Goal: Find specific page/section: Find specific page/section

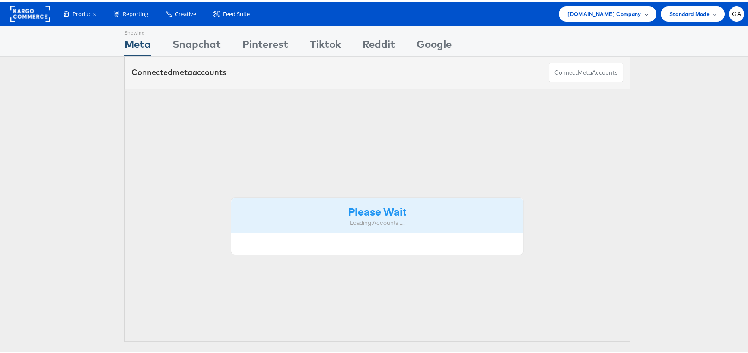
click at [596, 16] on span "[DOMAIN_NAME] Company" at bounding box center [603, 12] width 73 height 9
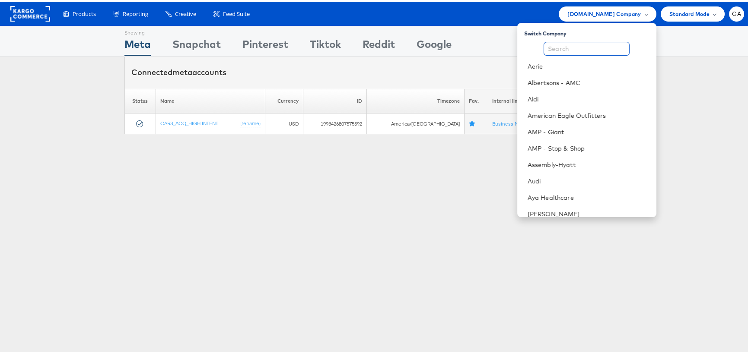
click at [579, 51] on input "text" at bounding box center [587, 47] width 86 height 14
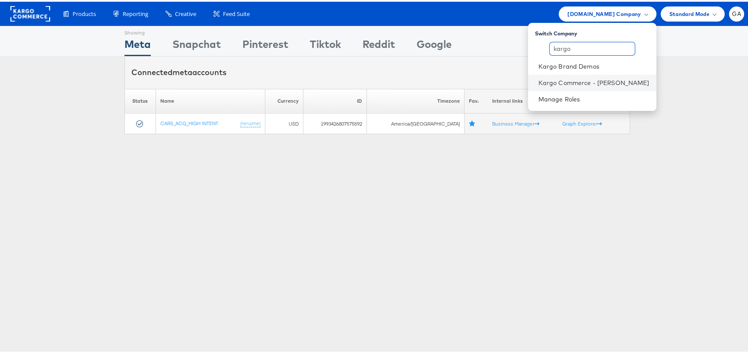
type input "kargo"
click at [583, 75] on li "Kargo Commerce - George Aguila" at bounding box center [592, 81] width 128 height 16
click at [600, 82] on link "Kargo Commerce - George Aguila" at bounding box center [593, 81] width 111 height 9
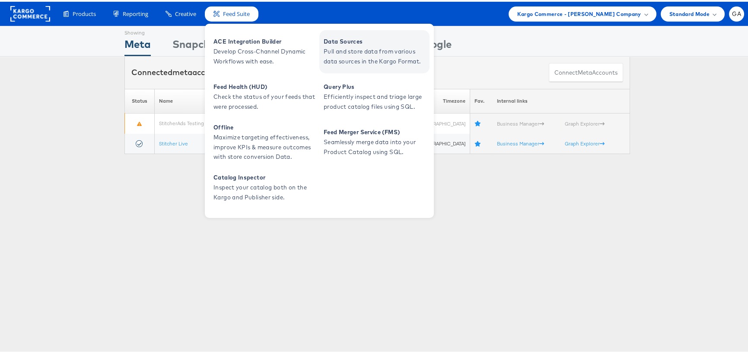
click at [337, 48] on span "Pull and store data from various data sources in the Kargo Format." at bounding box center [376, 55] width 104 height 20
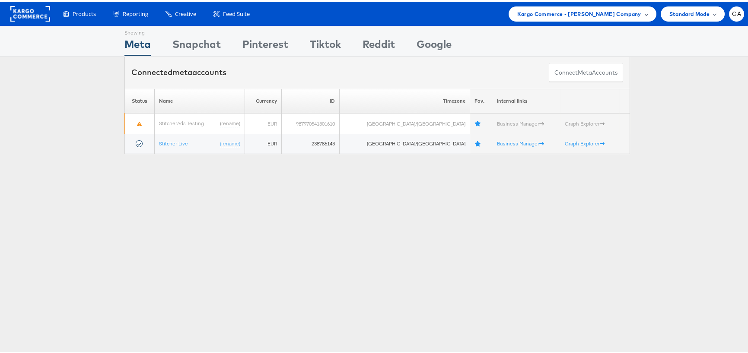
click at [553, 13] on span "Kargo Commerce - [PERSON_NAME] Company" at bounding box center [579, 12] width 124 height 9
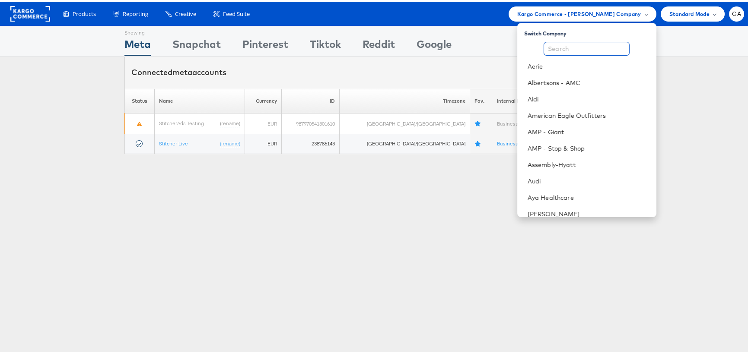
click at [581, 51] on input "text" at bounding box center [587, 47] width 86 height 14
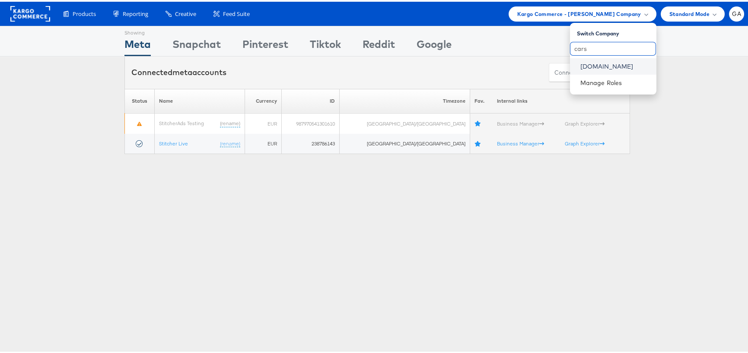
type input "cars"
click at [587, 64] on link "Cars.com" at bounding box center [614, 64] width 69 height 9
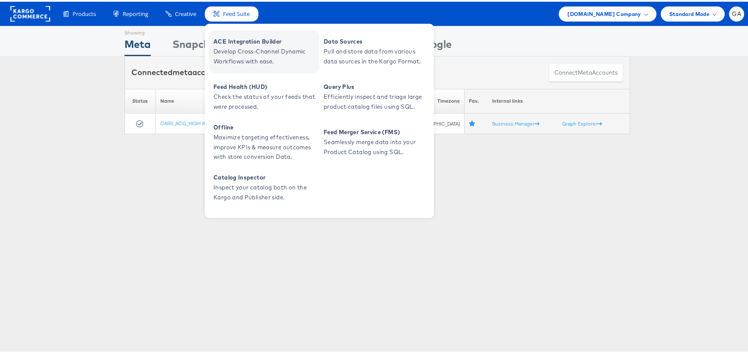
click at [231, 36] on span "ACE Integration Builder" at bounding box center [265, 40] width 104 height 10
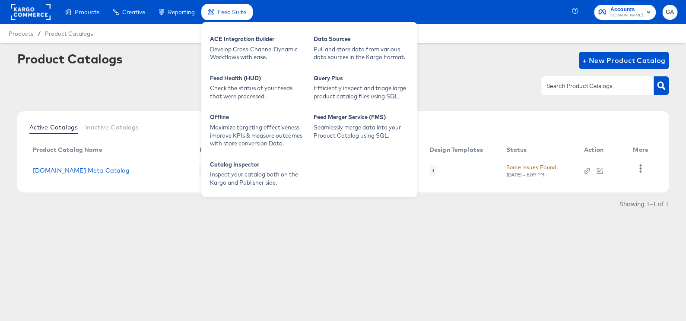
click at [242, 13] on span "Feed Suite" at bounding box center [232, 12] width 29 height 7
click at [245, 38] on div "ACE Integration Builder" at bounding box center [257, 40] width 95 height 10
